Goal: Information Seeking & Learning: Find specific fact

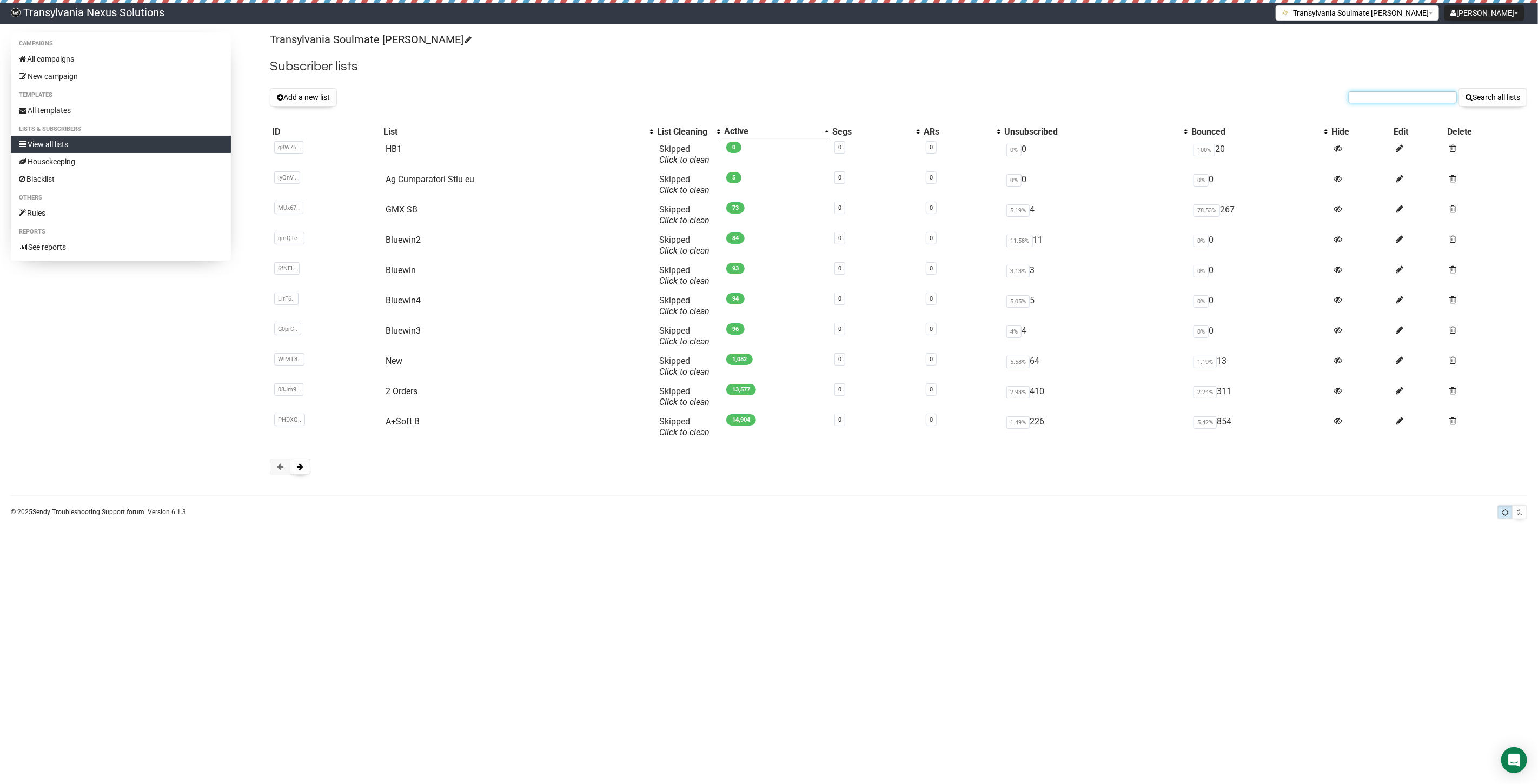
click at [1360, 101] on input "text" at bounding box center [1403, 97] width 108 height 12
paste input "[EMAIL_ADDRESS][DOMAIN_NAME]"
type input "crazydaisy8787@web.de"
click at [1485, 87] on div "Transylvania Soulmate Decoder Subscriber lists Add a new list crazydaisy8787@we…" at bounding box center [898, 259] width 1257 height 453
click at [1501, 105] on button "Search all lists" at bounding box center [1493, 97] width 69 height 18
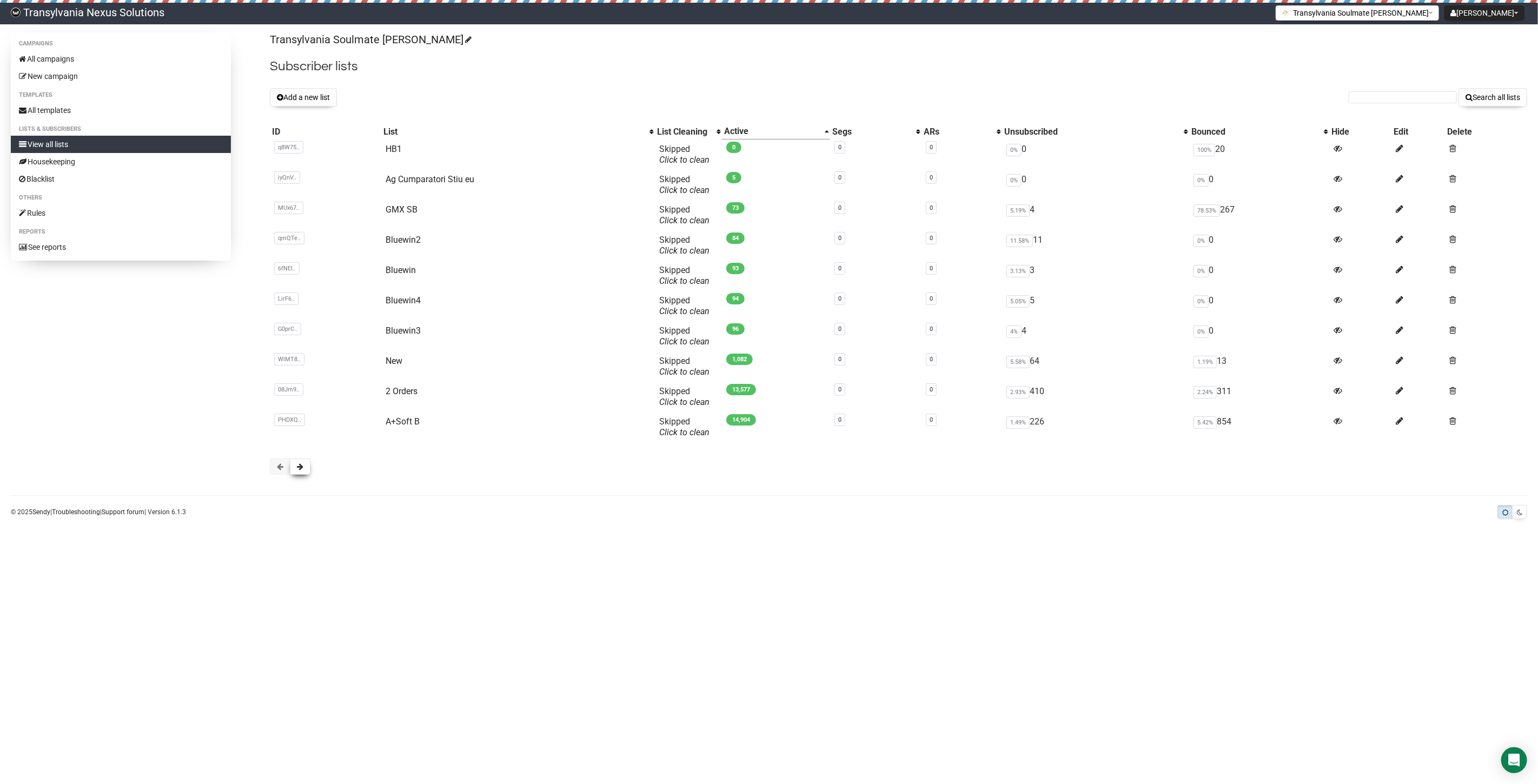
click at [301, 464] on span at bounding box center [300, 467] width 6 height 7
click at [398, 177] on link "CLIENTI" at bounding box center [399, 179] width 31 height 10
click at [1400, 99] on input "text" at bounding box center [1403, 97] width 108 height 12
paste input "[EMAIL_ADDRESS][DOMAIN_NAME]"
type input "crazydaisy8787@web.de"
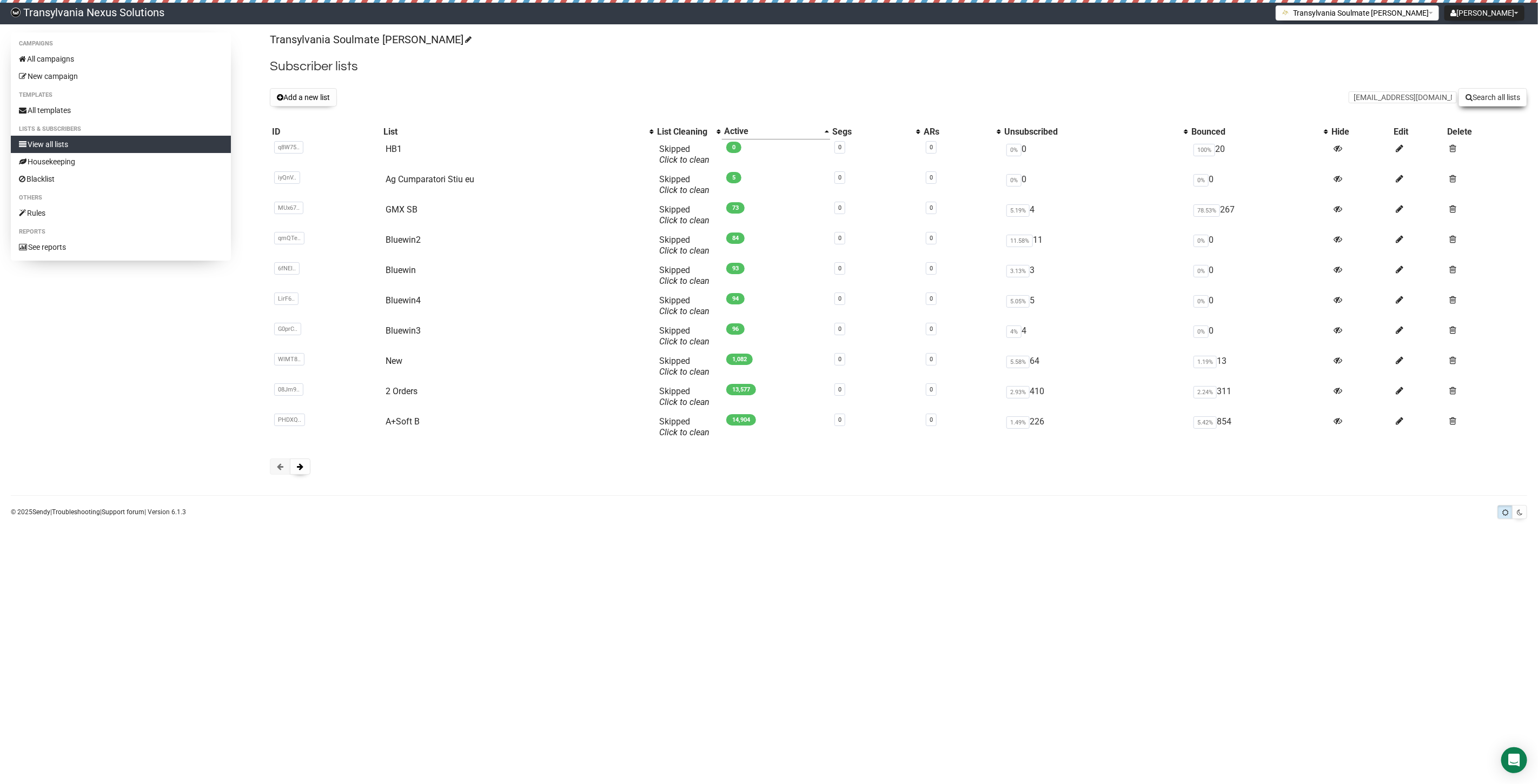
click at [1478, 105] on button "Search all lists" at bounding box center [1493, 97] width 69 height 18
click at [1399, 100] on input "text" at bounding box center [1403, 97] width 108 height 12
paste input "[EMAIL_ADDRESS][DOMAIN_NAME]"
type input "[EMAIL_ADDRESS][DOMAIN_NAME]"
click at [1482, 101] on button "Search all lists" at bounding box center [1493, 97] width 69 height 18
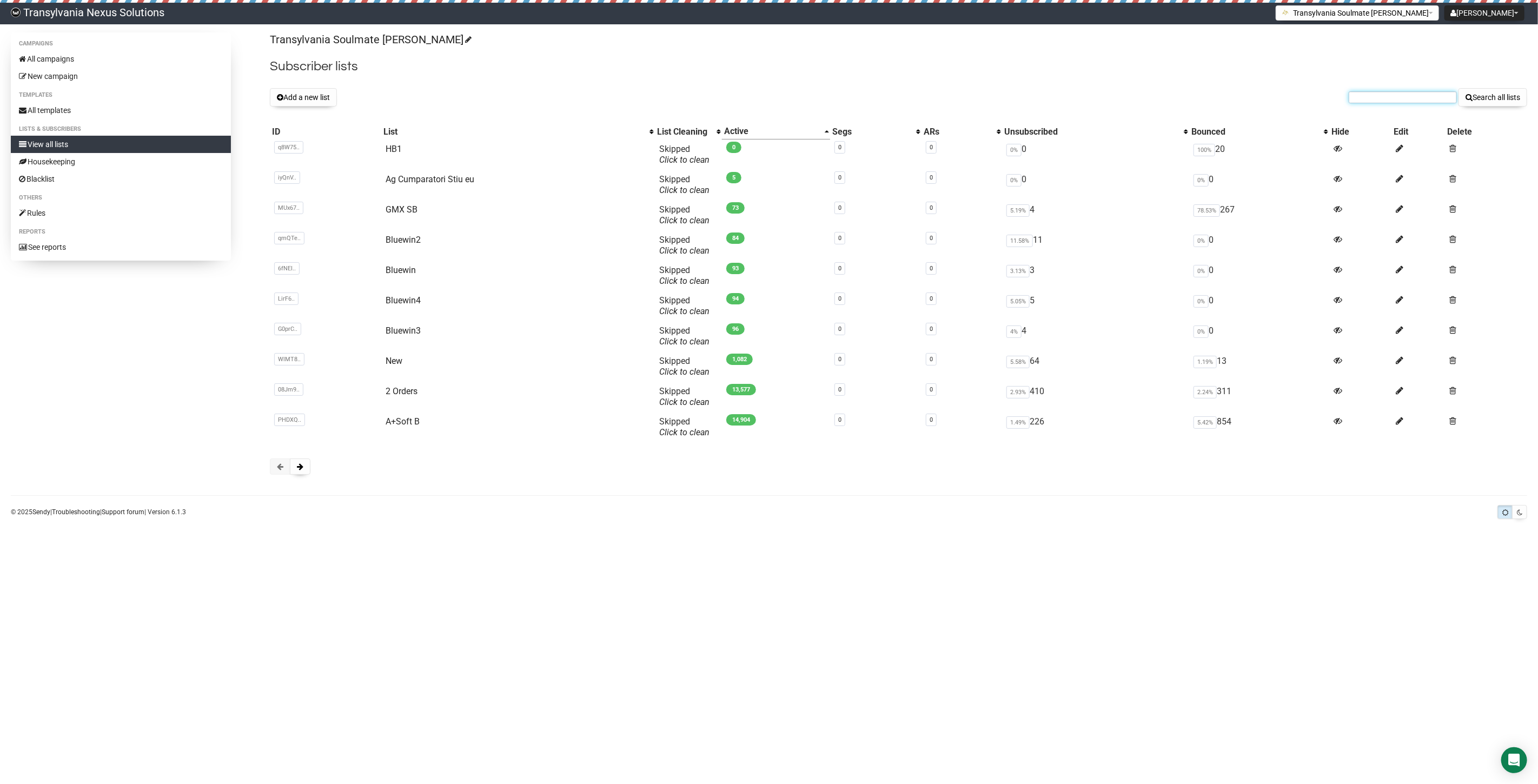
click at [1349, 101] on input "text" at bounding box center [1403, 97] width 108 height 12
paste input "[EMAIL_ADDRESS][DOMAIN_NAME]"
type input "nicolerupp@yahoo.com"
click at [1477, 97] on button "Search all lists" at bounding box center [1493, 97] width 69 height 18
click at [302, 468] on span at bounding box center [300, 467] width 6 height 7
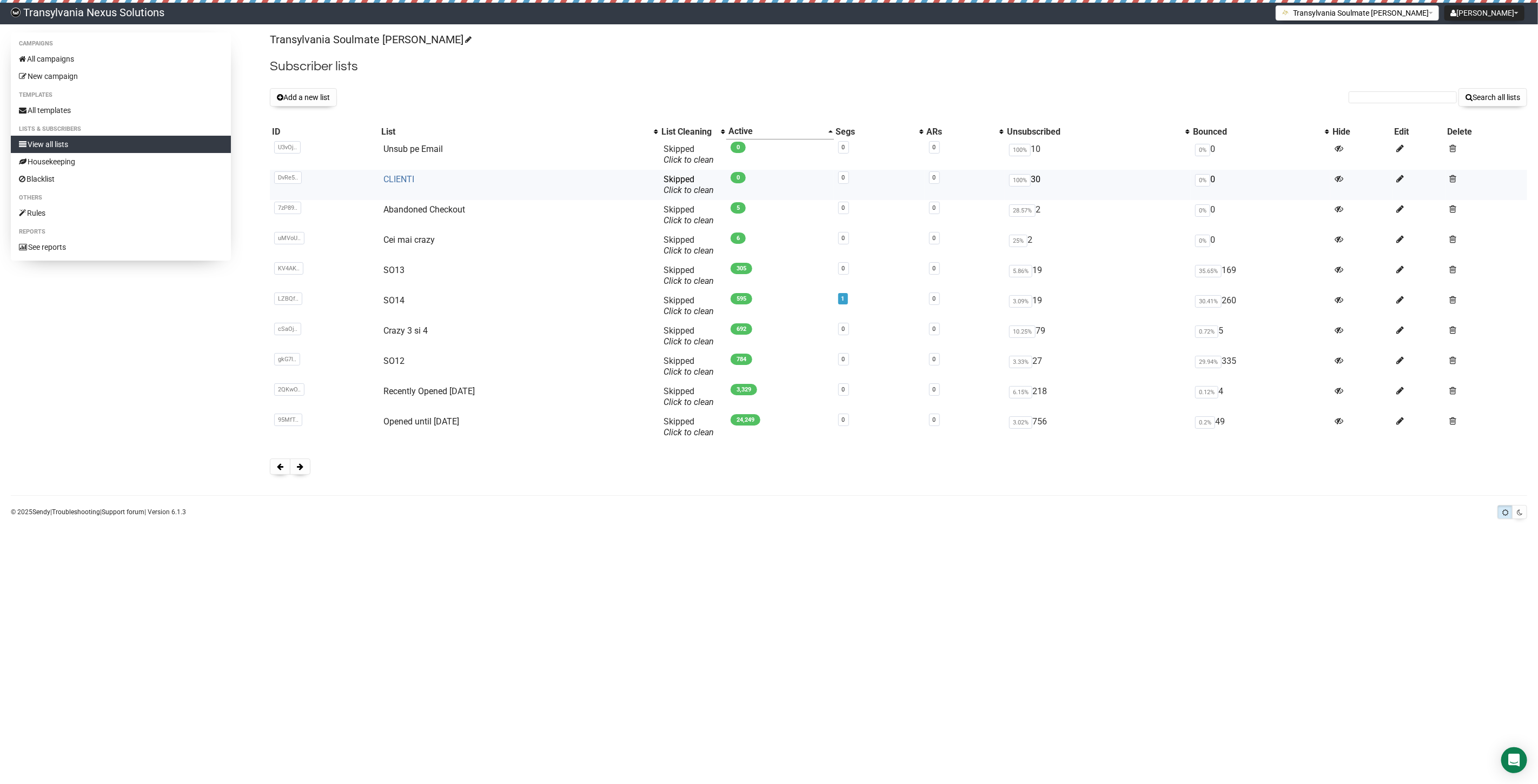
click at [406, 182] on link "CLIENTI" at bounding box center [399, 179] width 31 height 10
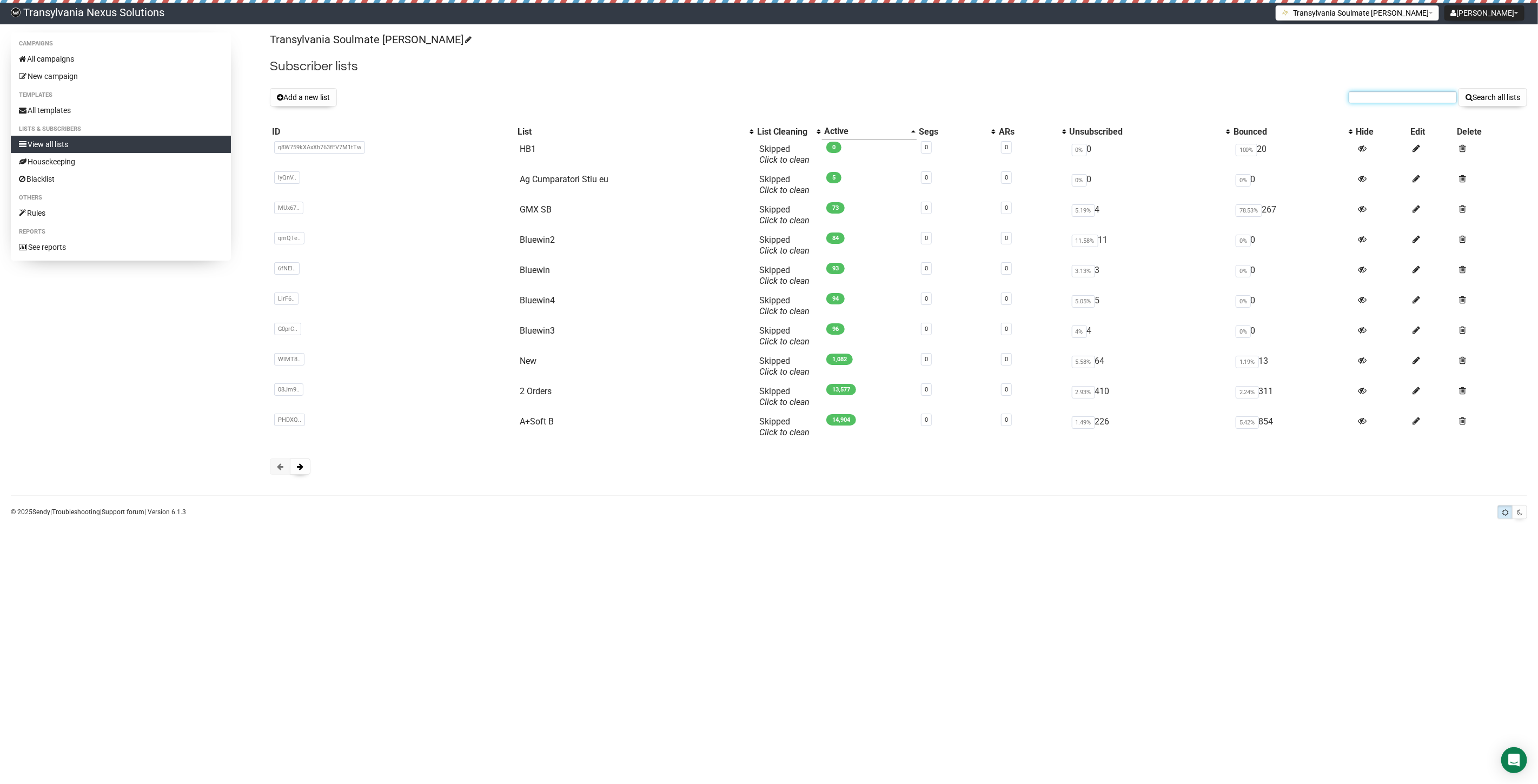
drag, startPoint x: 1390, startPoint y: 104, endPoint x: 1379, endPoint y: 94, distance: 14.9
paste input "[EMAIL_ADDRESS][DOMAIN_NAME]"
type input "[EMAIL_ADDRESS][DOMAIN_NAME]"
click at [1485, 100] on button "Search all lists" at bounding box center [1493, 97] width 69 height 18
